Goal: Task Accomplishment & Management: Use online tool/utility

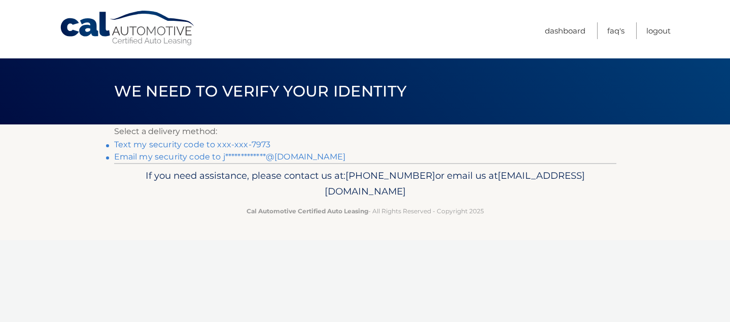
click at [227, 140] on link "Text my security code to xxx-xxx-7973" at bounding box center [192, 144] width 157 height 10
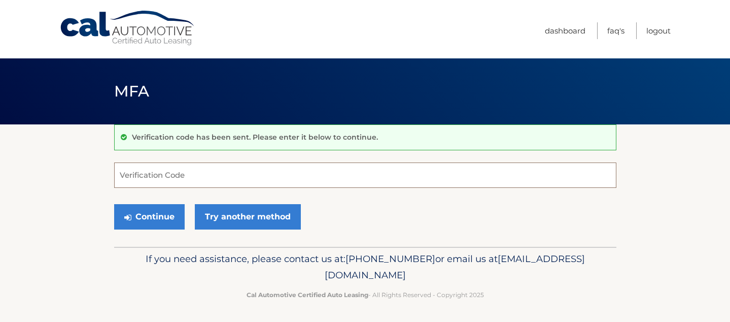
click at [184, 166] on input "Verification Code" at bounding box center [365, 174] width 502 height 25
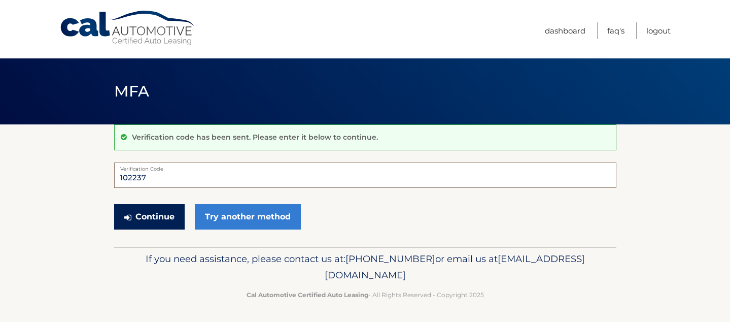
type input "102237"
click at [153, 211] on button "Continue" at bounding box center [149, 216] width 70 height 25
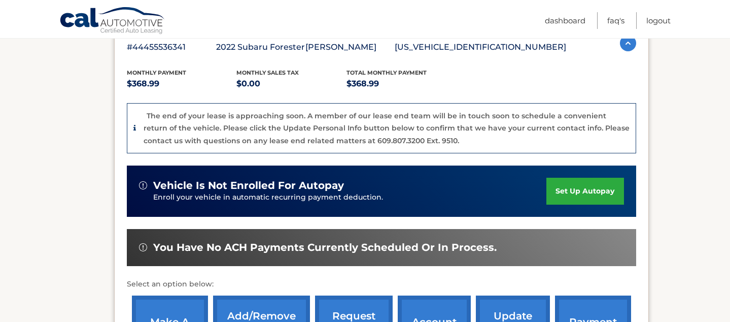
scroll to position [192, 0]
